Goal: Task Accomplishment & Management: Manage account settings

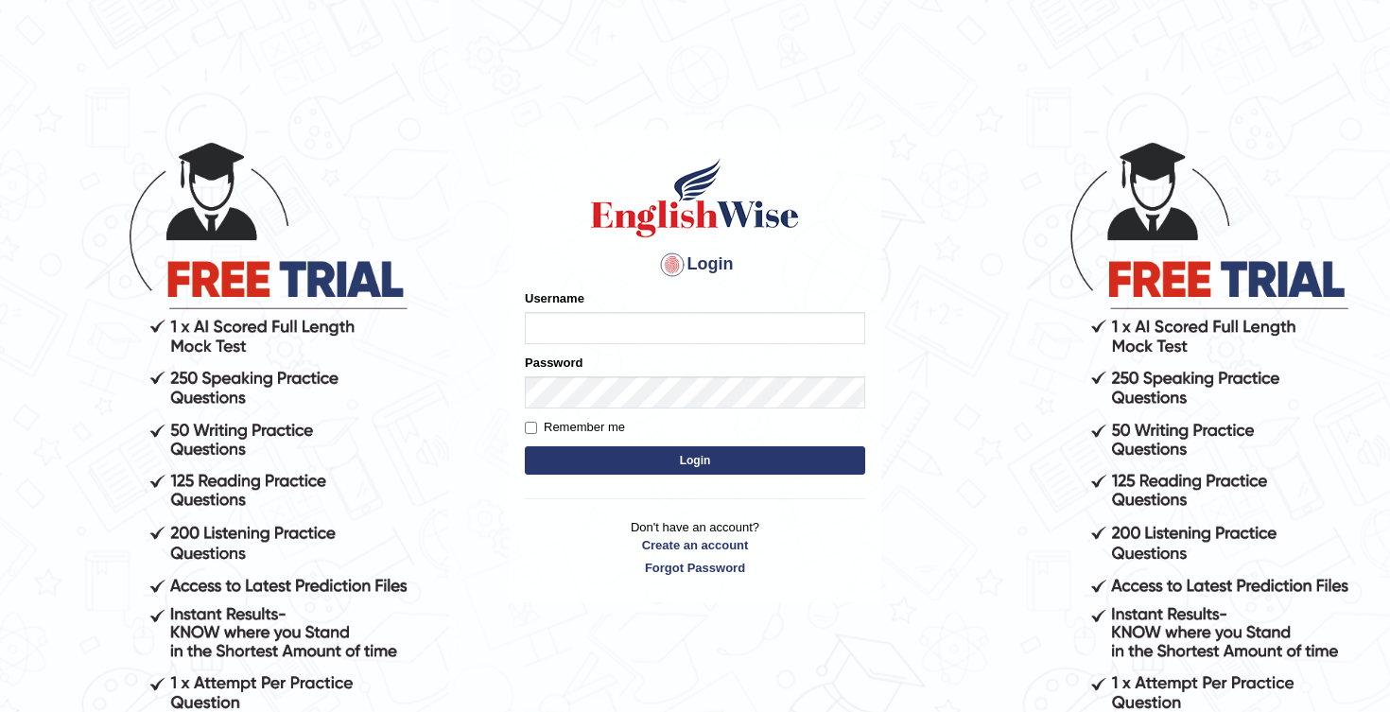
type input "Honey2025"
click at [690, 456] on button "Login" at bounding box center [695, 460] width 341 height 28
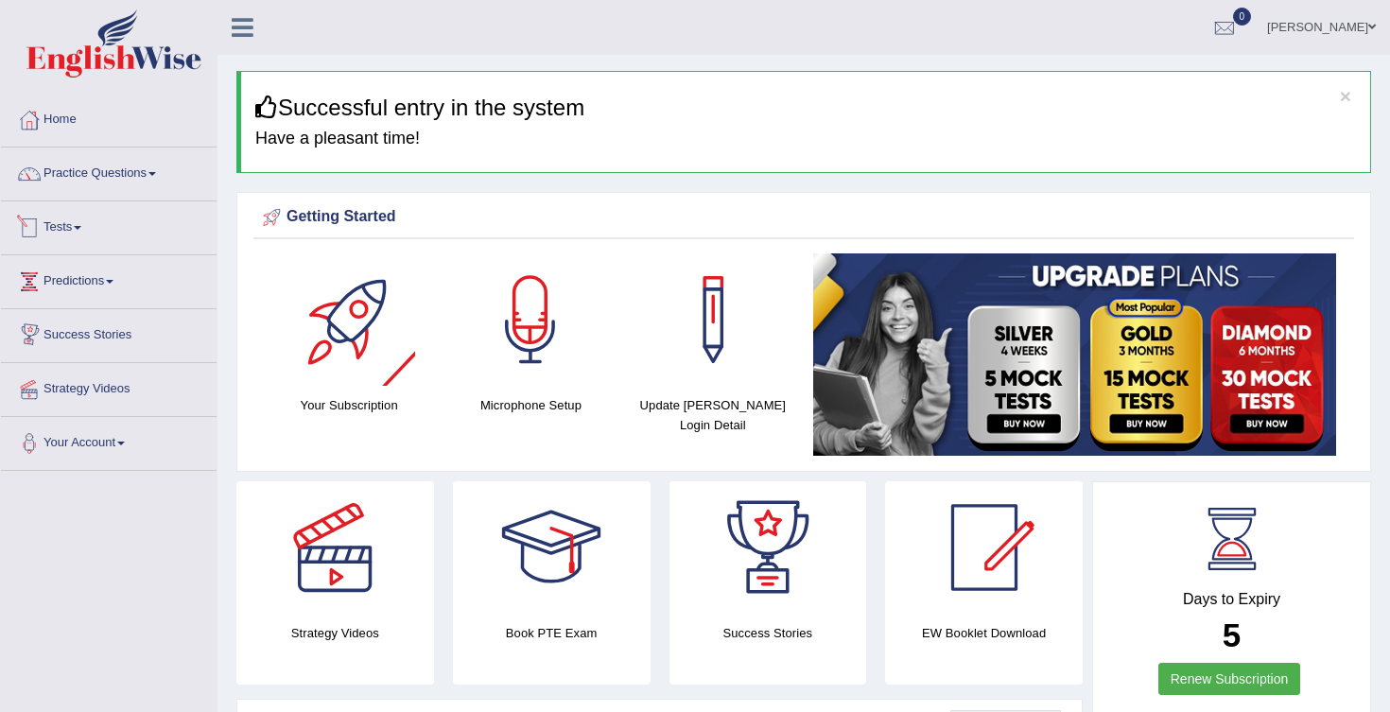
click at [90, 229] on link "Tests" at bounding box center [109, 224] width 216 height 47
